Goal: Task Accomplishment & Management: Manage account settings

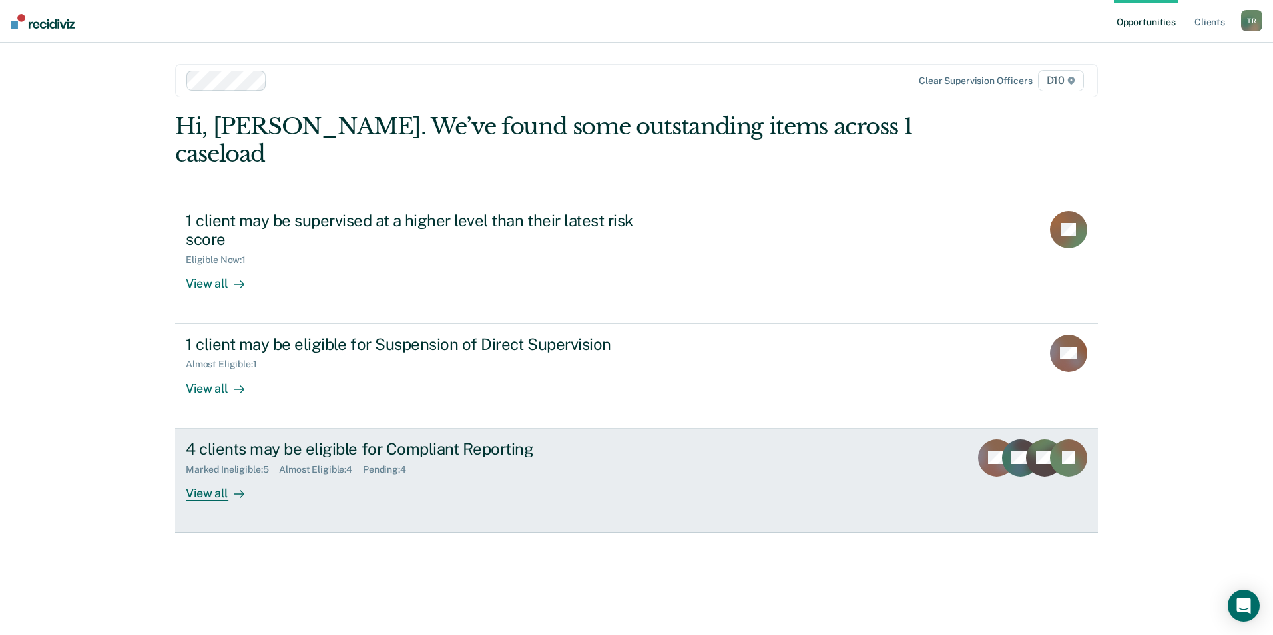
click at [287, 439] on div "4 clients may be eligible for Compliant Reporting" at bounding box center [419, 448] width 467 height 19
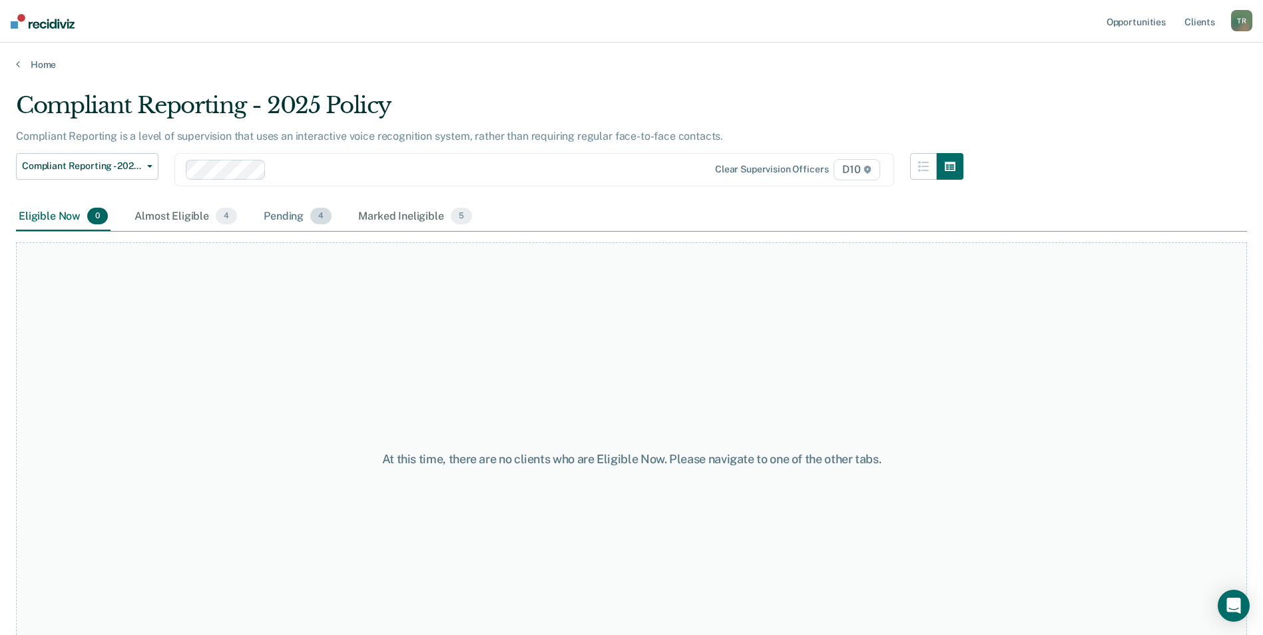
click at [280, 212] on div "Pending 4" at bounding box center [297, 216] width 73 height 29
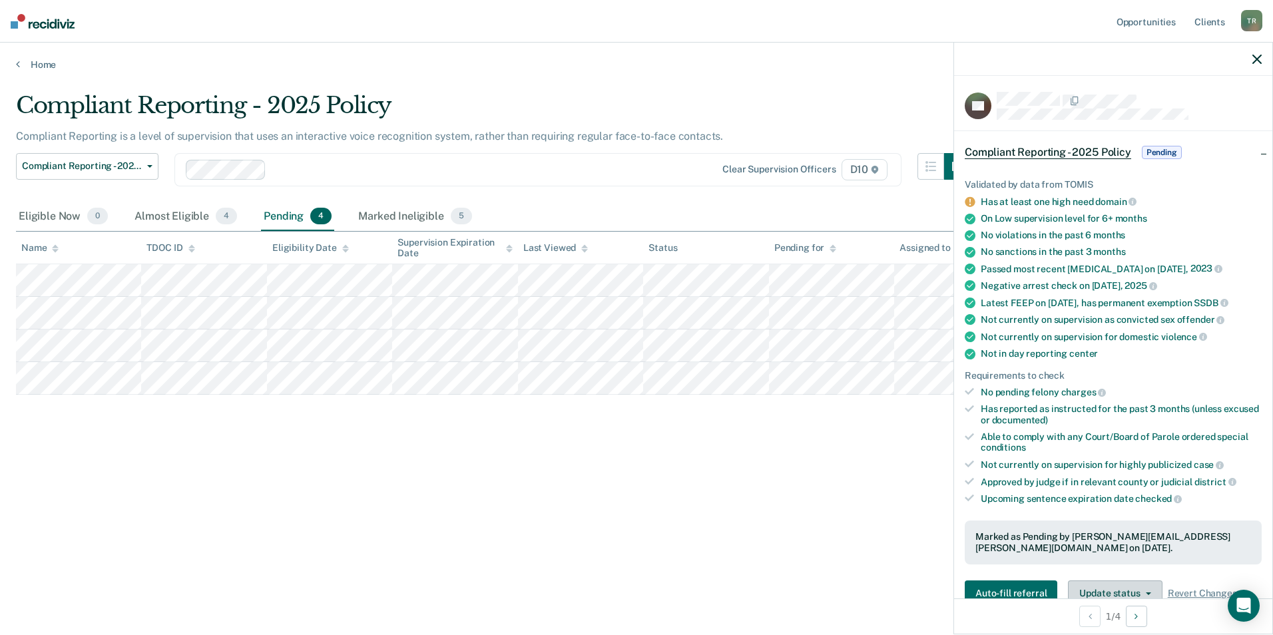
click at [1152, 580] on button "Update status" at bounding box center [1115, 593] width 94 height 27
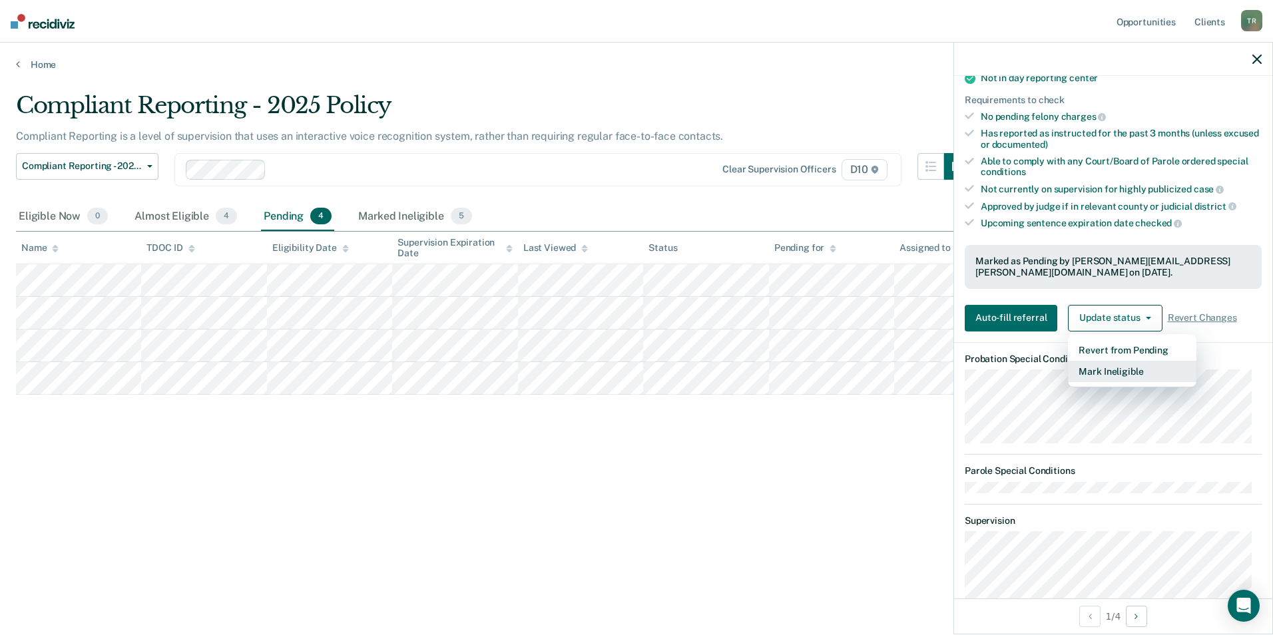
click at [1112, 362] on button "Mark Ineligible" at bounding box center [1132, 371] width 128 height 21
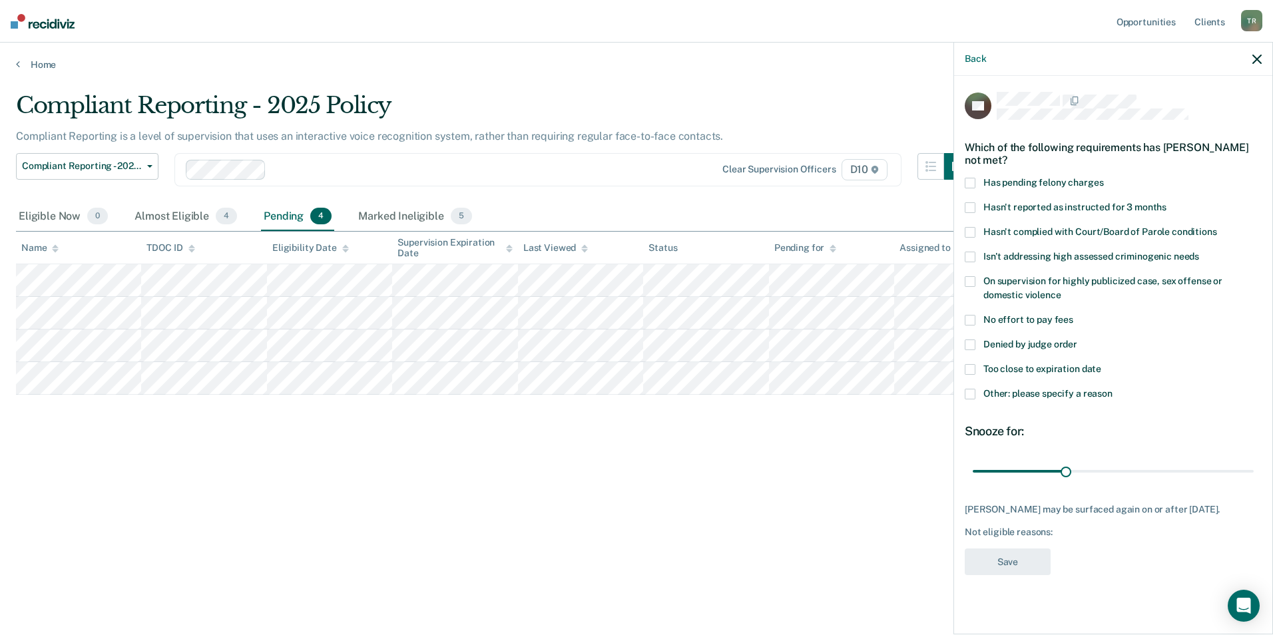
click at [974, 394] on span at bounding box center [969, 394] width 11 height 11
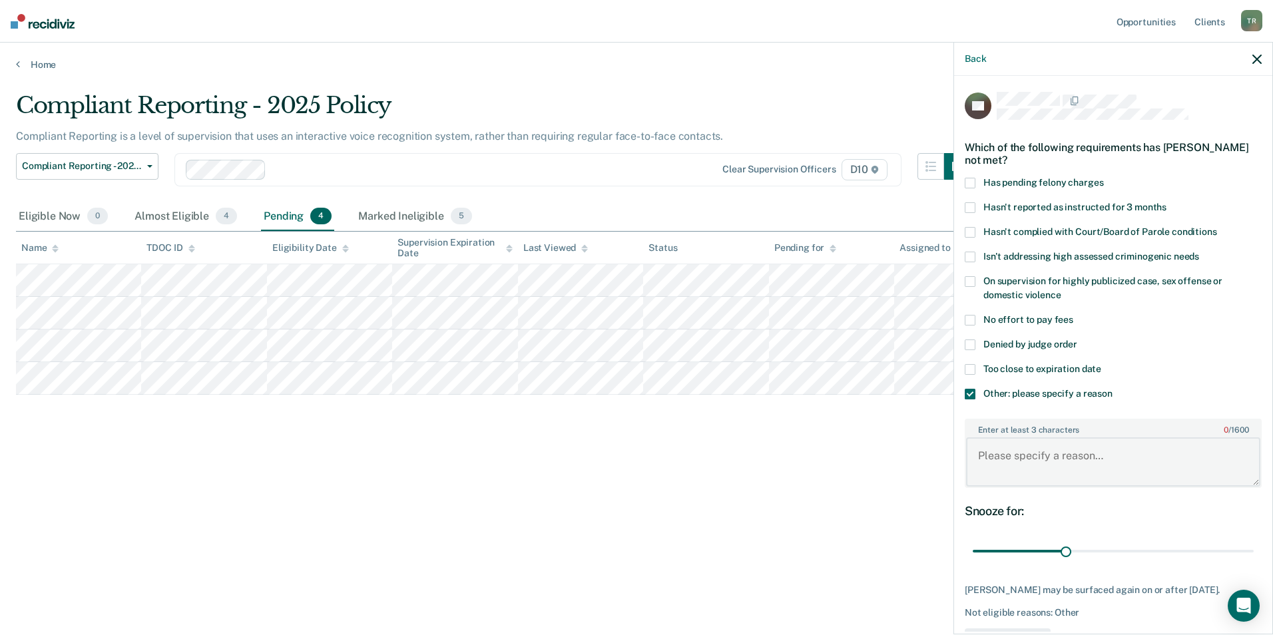
click at [1029, 468] on textarea "Enter at least 3 characters 0 / 1600" at bounding box center [1113, 461] width 294 height 49
type textarea "Supervision level change."
drag, startPoint x: 1067, startPoint y: 555, endPoint x: 1243, endPoint y: 551, distance: 176.4
type input "90"
click at [1243, 551] on input "range" at bounding box center [1112, 551] width 281 height 23
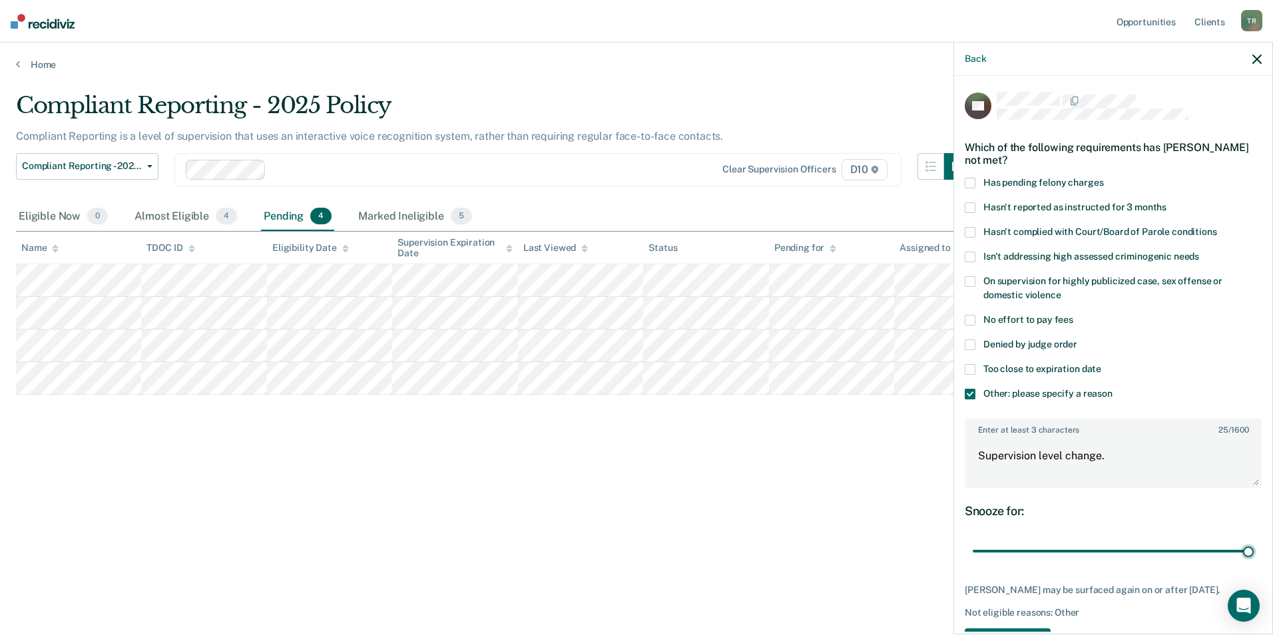
scroll to position [47, 0]
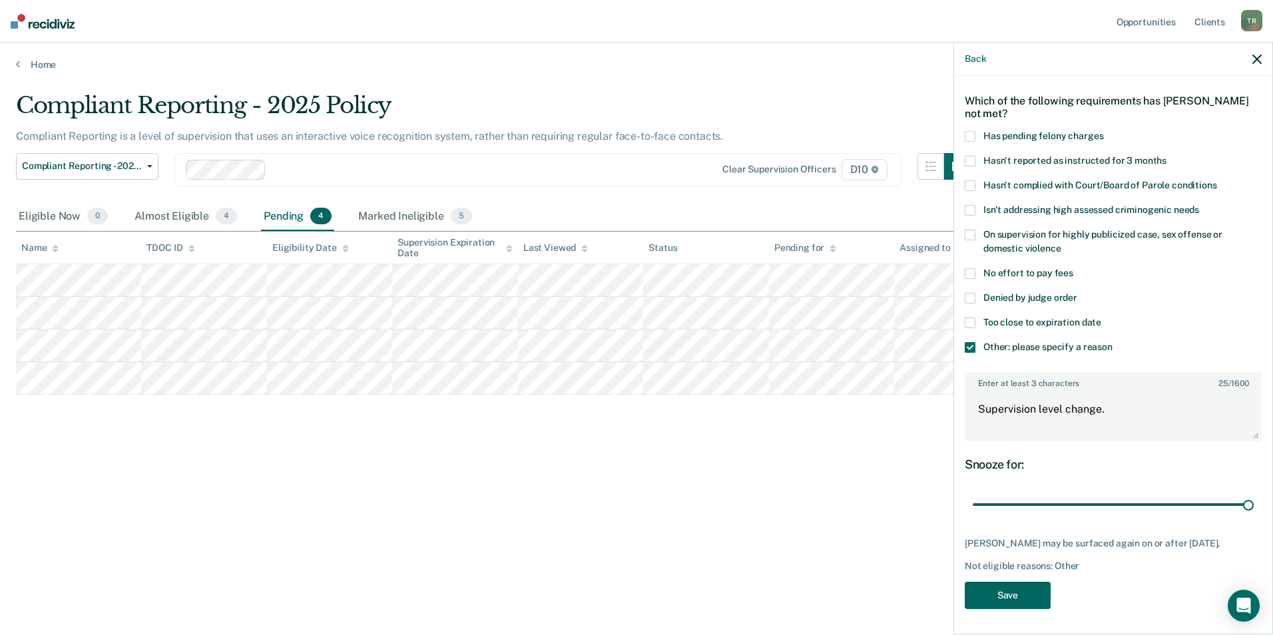
click at [1028, 592] on button "Save" at bounding box center [1007, 595] width 86 height 27
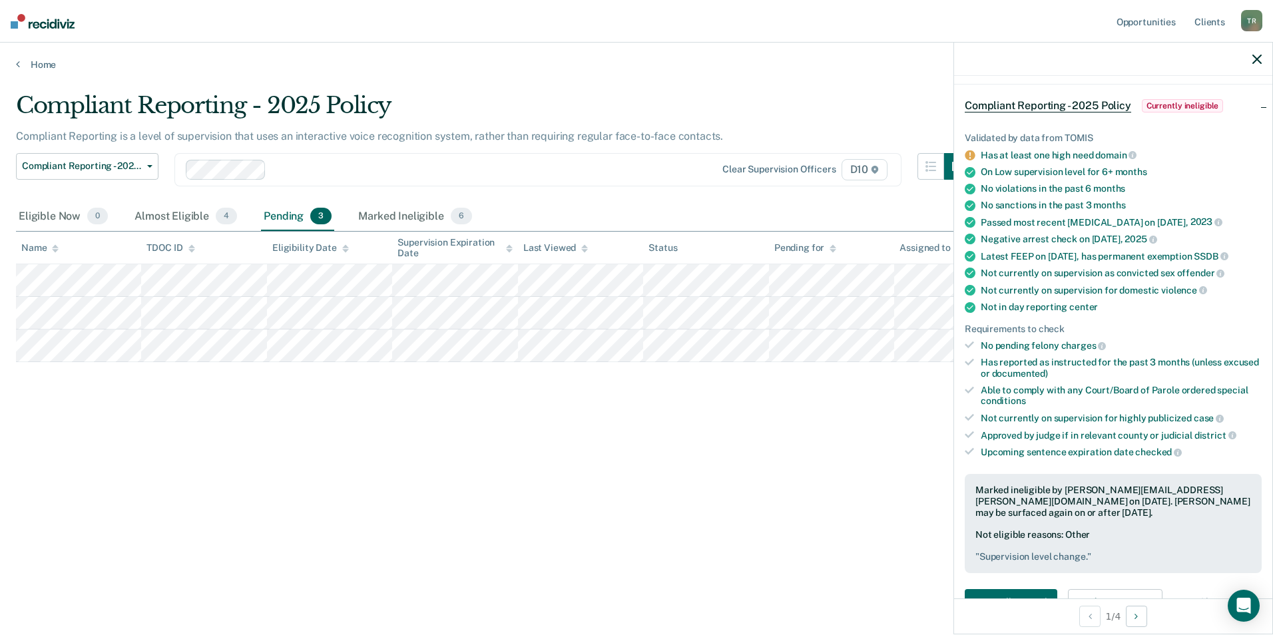
click at [1257, 61] on icon "button" at bounding box center [1256, 59] width 9 height 9
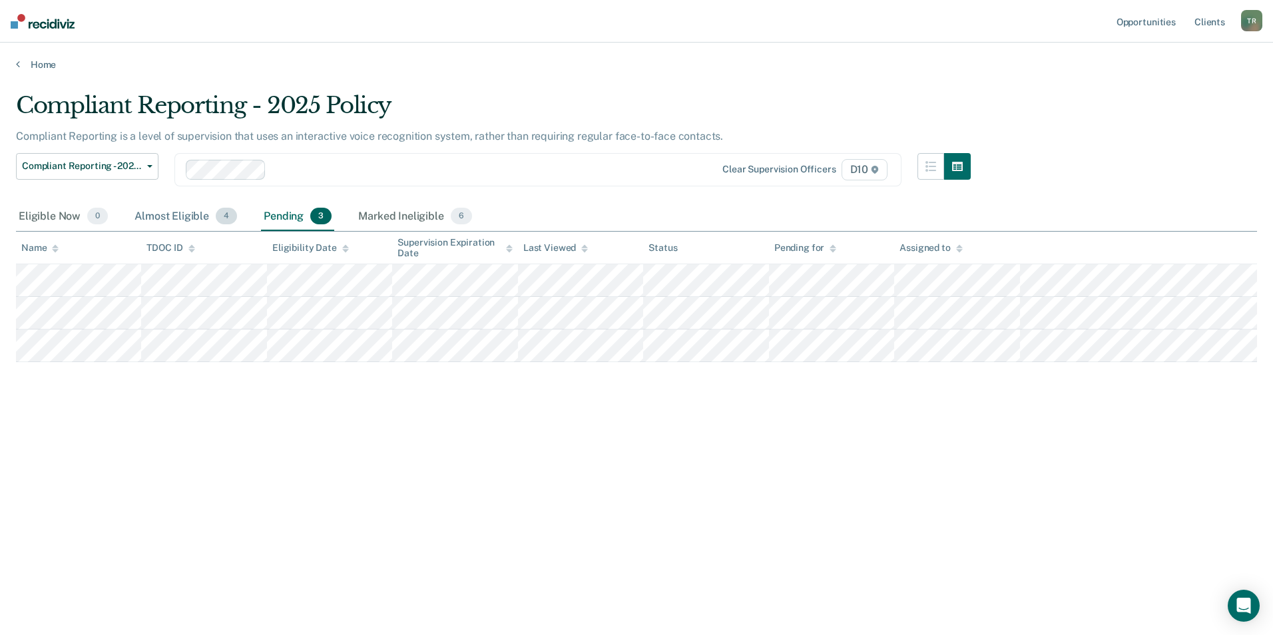
click at [163, 210] on div "Almost Eligible 4" at bounding box center [186, 216] width 108 height 29
